Goal: Complete application form

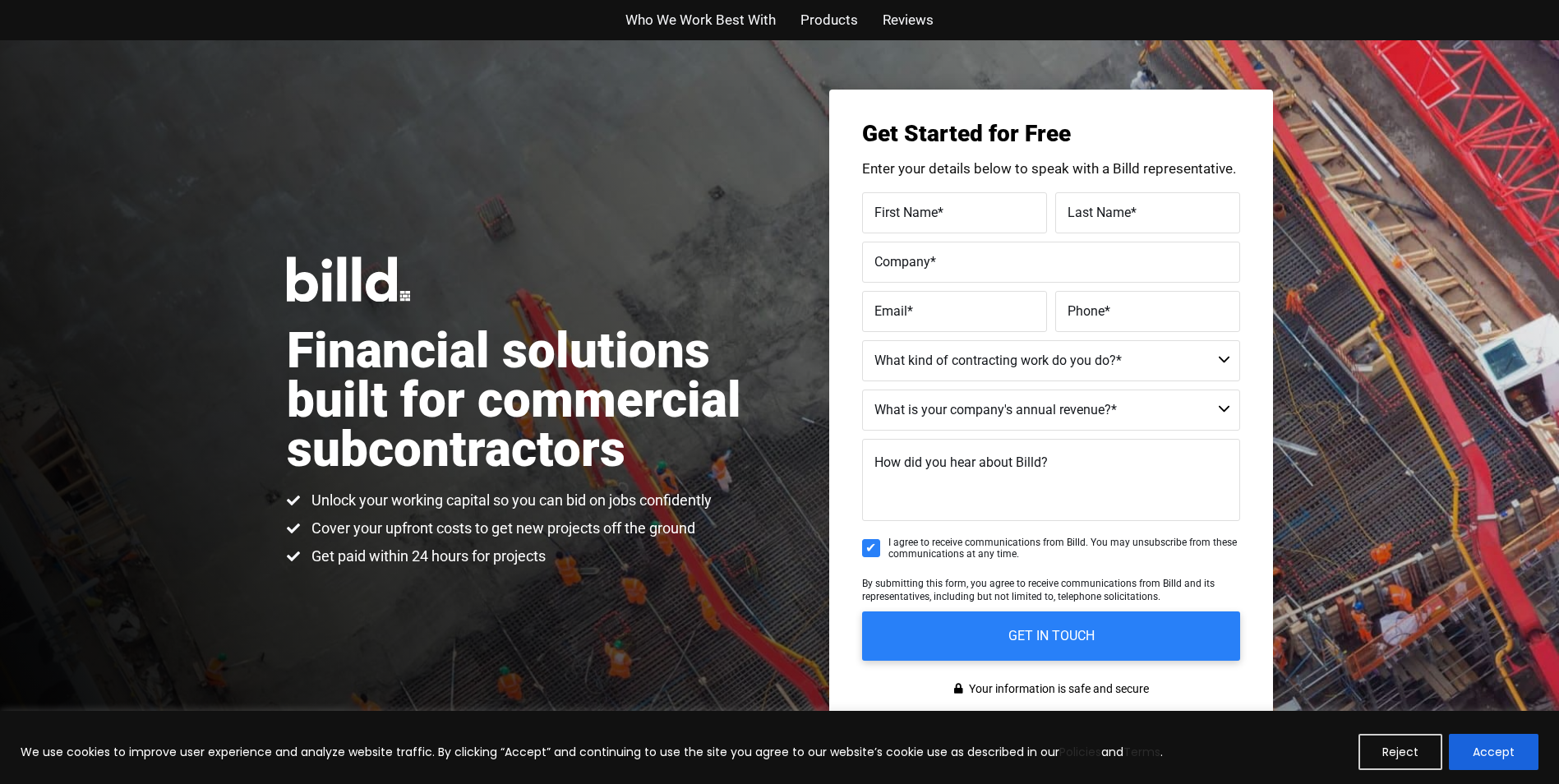
click at [929, 305] on label "Email *" at bounding box center [955, 311] width 161 height 24
click at [929, 305] on input "Email *" at bounding box center [954, 311] width 185 height 41
type input "[EMAIL_ADDRESS][DOMAIN_NAME]"
type input "[PERSON_NAME]"
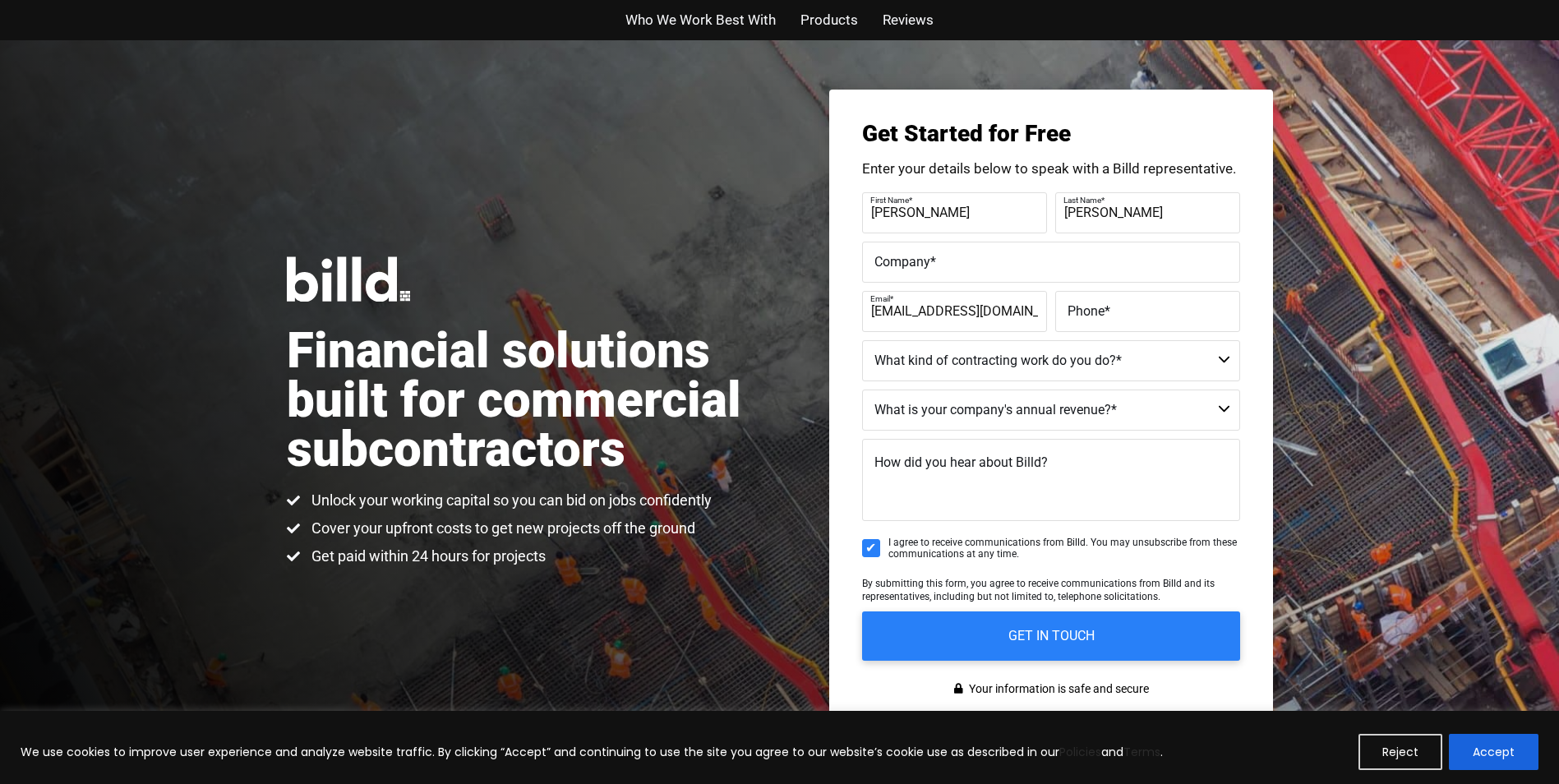
click at [1077, 318] on label "Phone *" at bounding box center [1148, 311] width 161 height 24
click at [1077, 318] on input "Phone *" at bounding box center [1147, 311] width 185 height 41
type input "[PHONE_NUMBER]"
click at [1222, 359] on select "Commercial Commercial and Residential Residential Not a Contractor" at bounding box center [1050, 361] width 378 height 41
click at [1330, 385] on div "Financial solutions built for commercial subcontractors Unlock your working cap…" at bounding box center [779, 411] width 1559 height 743
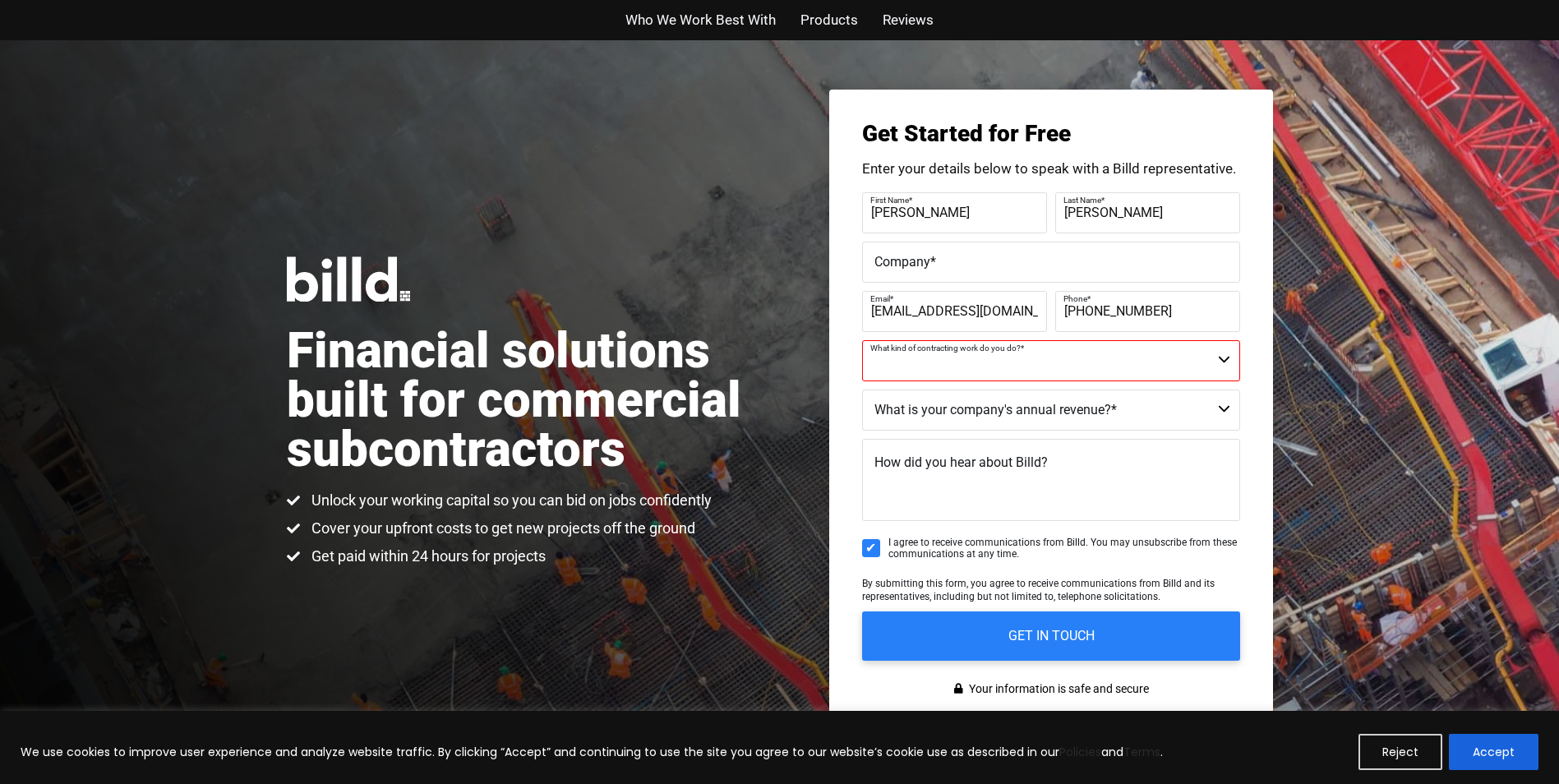
click at [1222, 357] on select "Commercial Commercial and Residential Residential Not a Contractor" at bounding box center [1050, 361] width 378 height 41
drag, startPoint x: 1222, startPoint y: 357, endPoint x: 1430, endPoint y: 209, distance: 255.3
click at [1430, 209] on div "Financial solutions built for commercial subcontractors Unlock your working cap…" at bounding box center [779, 411] width 1559 height 743
click at [1377, 743] on button "Reject" at bounding box center [1400, 752] width 84 height 36
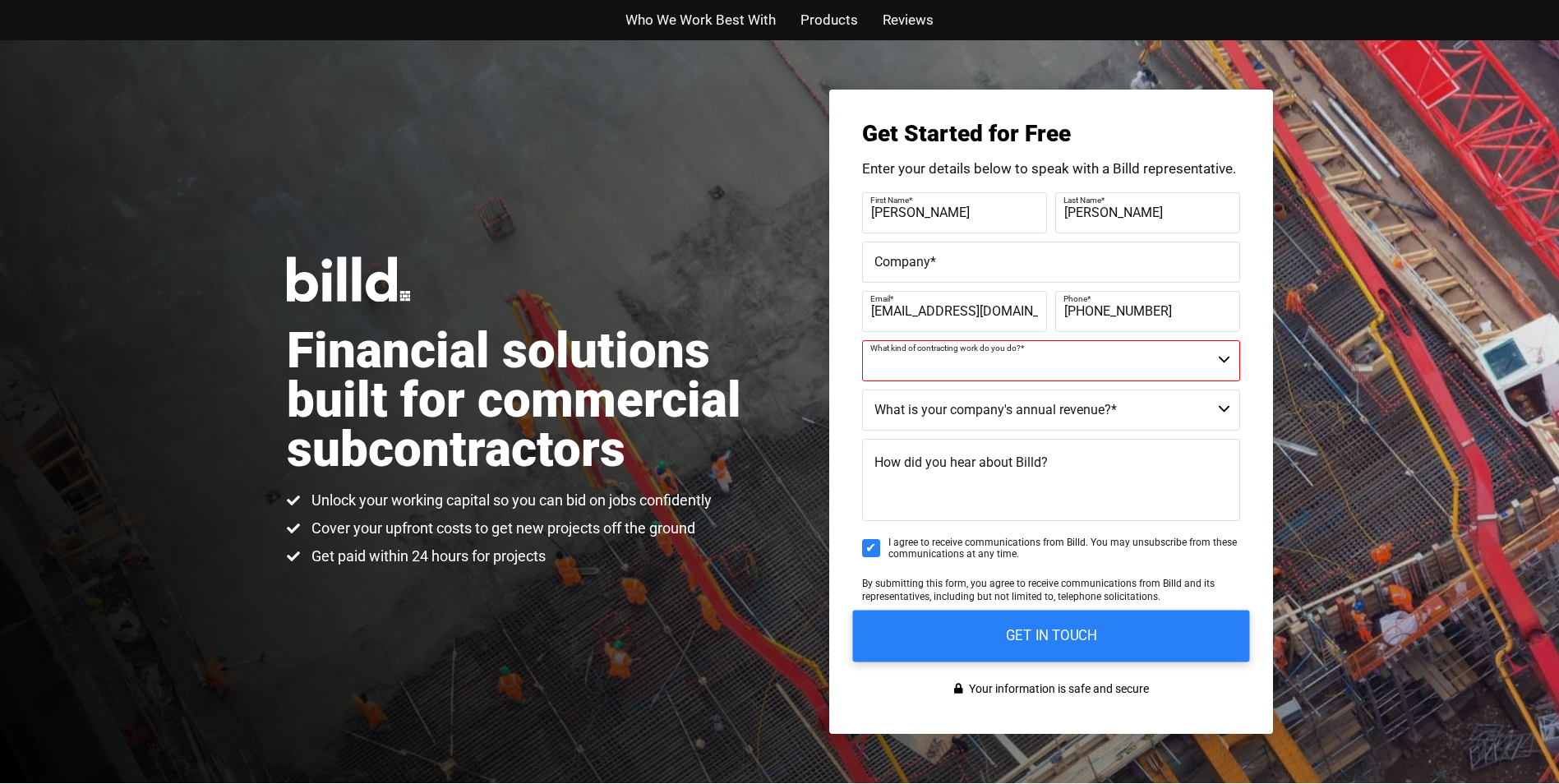
click at [1125, 639] on input "GET IN TOUCH" at bounding box center [1051, 635] width 397 height 52
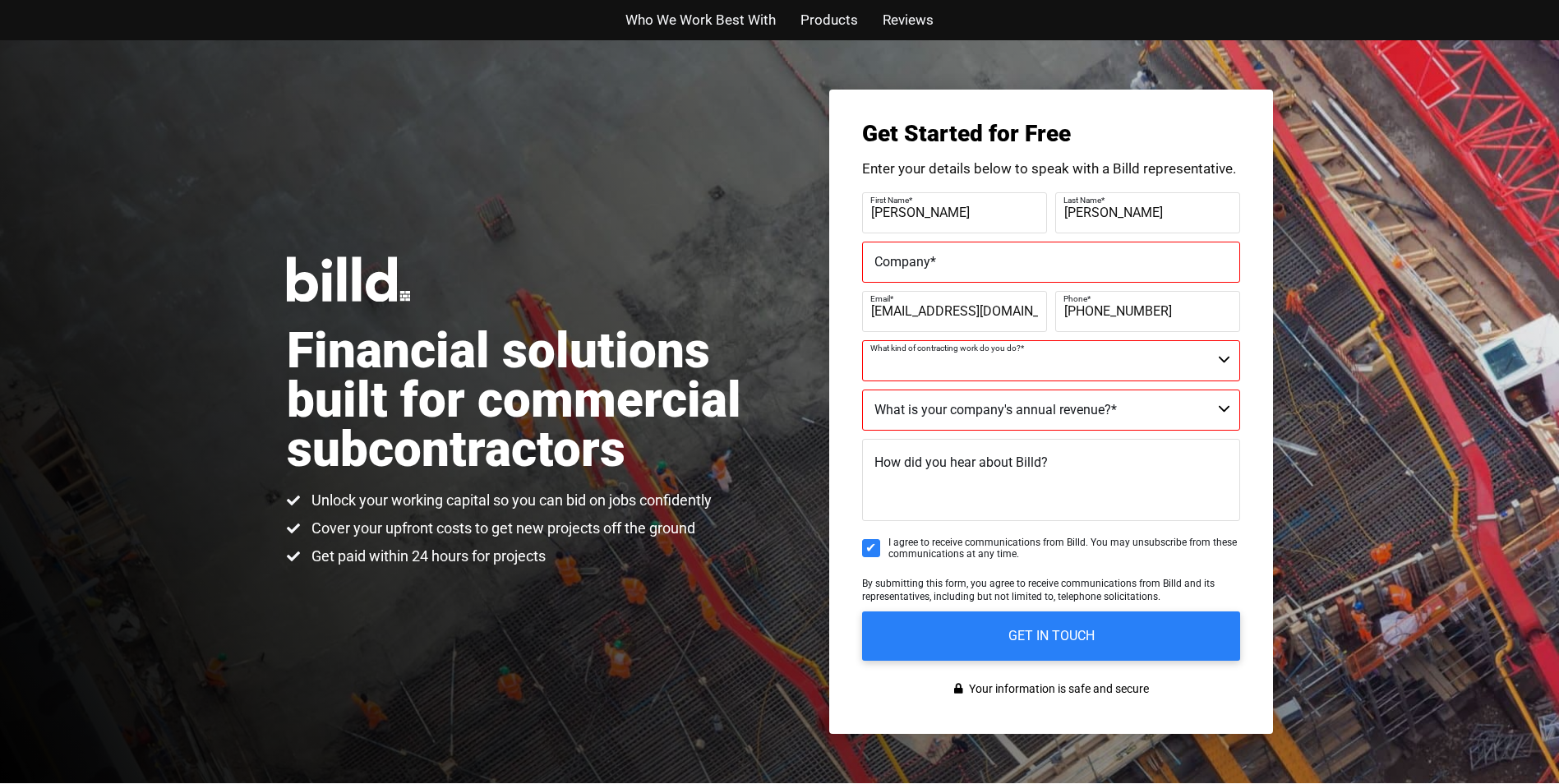
click at [1420, 242] on div "Financial solutions built for commercial subcontractors Unlock your working cap…" at bounding box center [779, 411] width 1559 height 743
click at [744, 15] on span "Who We Work Best With" at bounding box center [700, 20] width 150 height 24
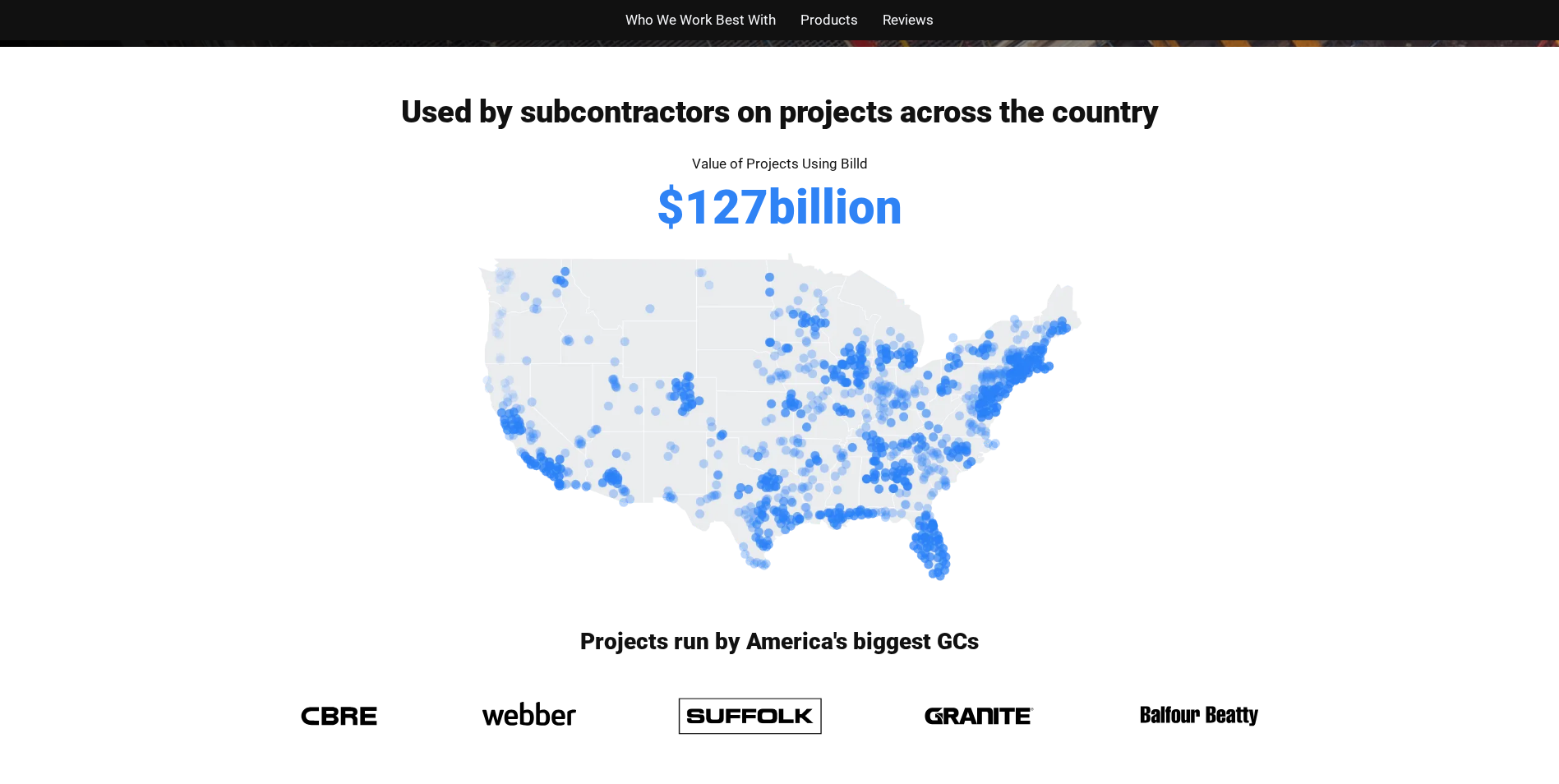
scroll to position [769, 0]
